Goal: Obtain resource: Download file/media

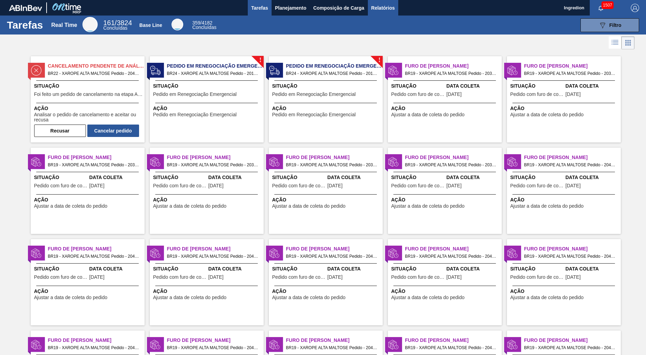
click at [382, 8] on span "Relatórios" at bounding box center [382, 8] width 23 height 8
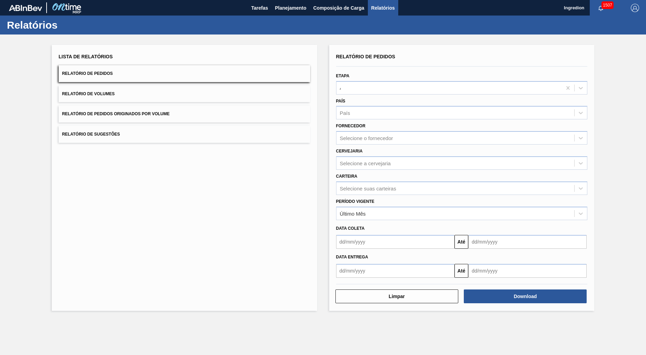
type input "Aguardando Faturamento"
type input "Xarope"
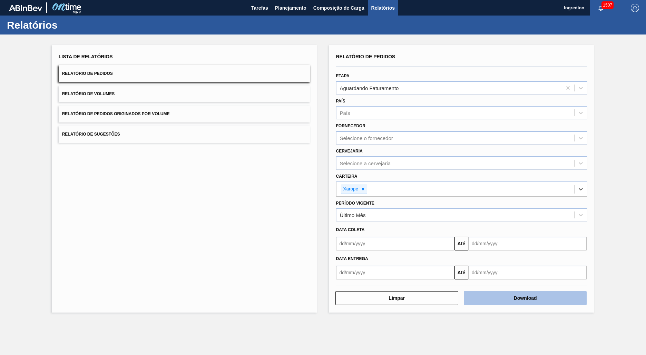
click at [525, 298] on button "Download" at bounding box center [525, 298] width 123 height 14
